Goal: Navigation & Orientation: Find specific page/section

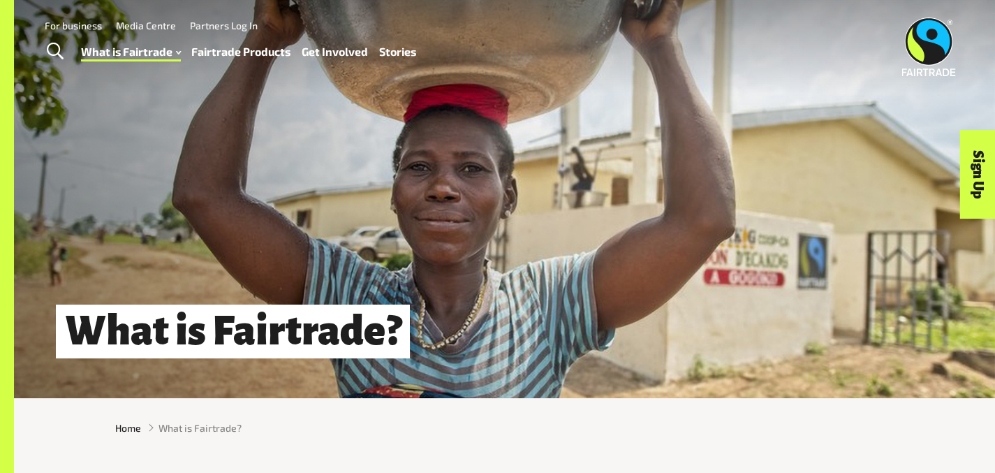
click at [247, 54] on link "Fairtrade Products" at bounding box center [240, 52] width 99 height 20
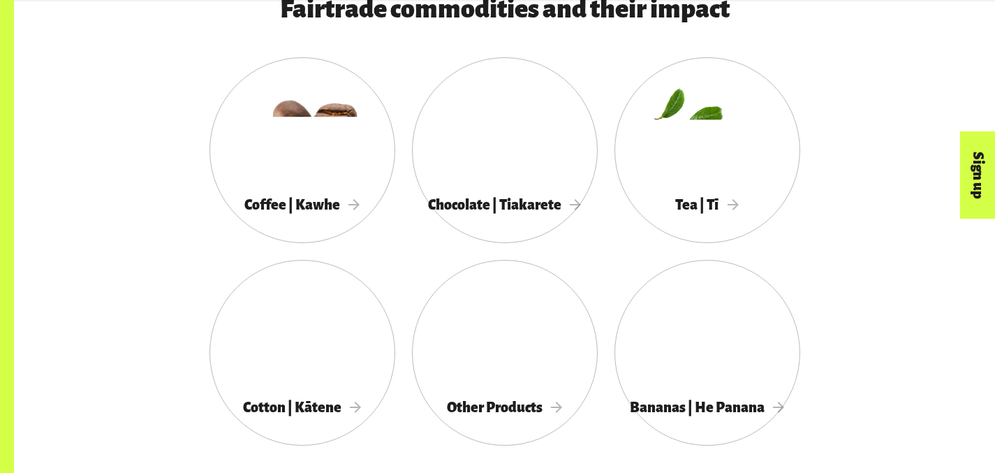
scroll to position [778, 0]
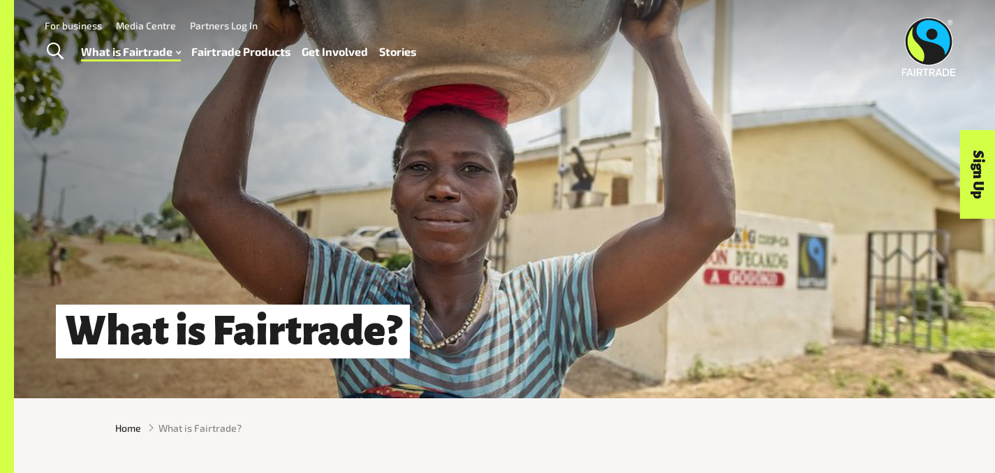
click at [253, 55] on link "Fairtrade Products" at bounding box center [240, 52] width 99 height 20
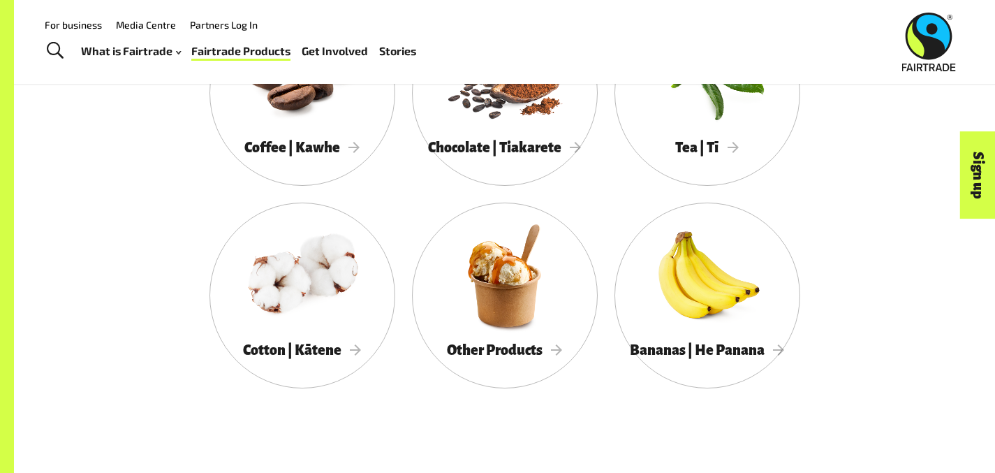
scroll to position [827, 0]
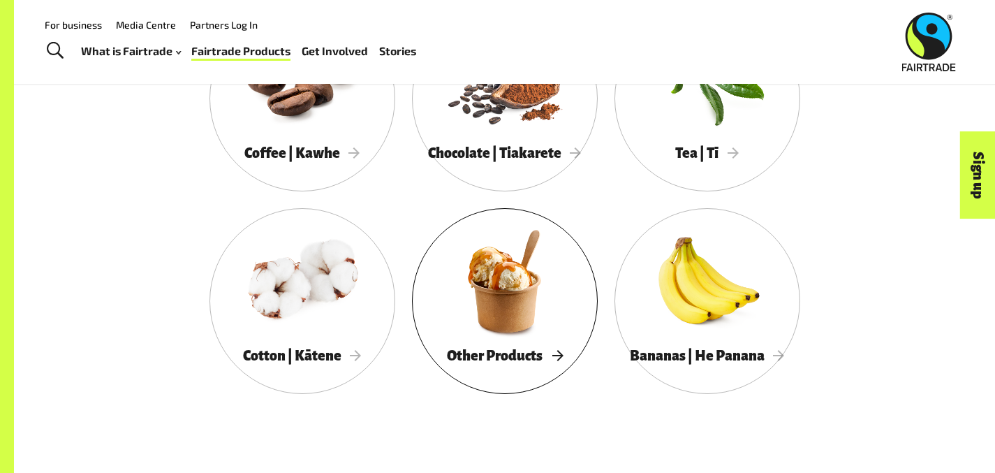
click at [412, 326] on div at bounding box center [505, 281] width 186 height 121
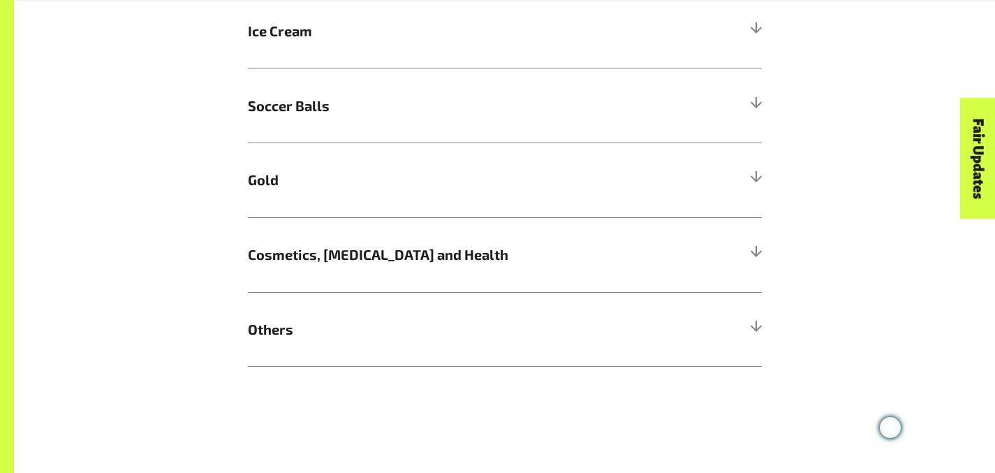
scroll to position [1315, 0]
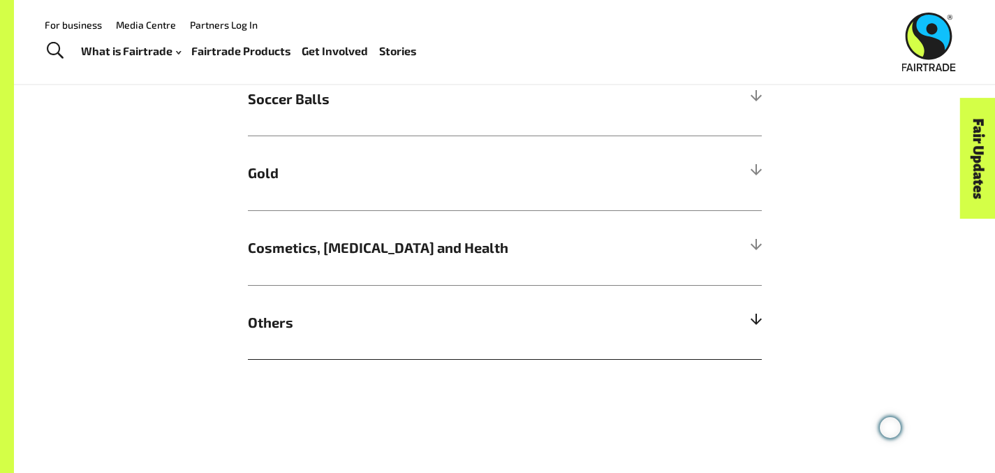
click at [762, 285] on h5 "Others" at bounding box center [505, 322] width 514 height 75
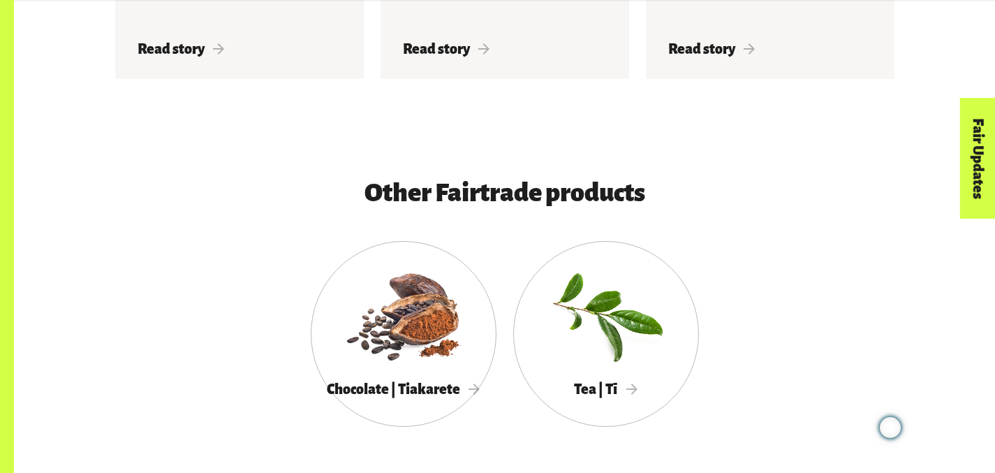
scroll to position [3200, 0]
